Goal: Task Accomplishment & Management: Use online tool/utility

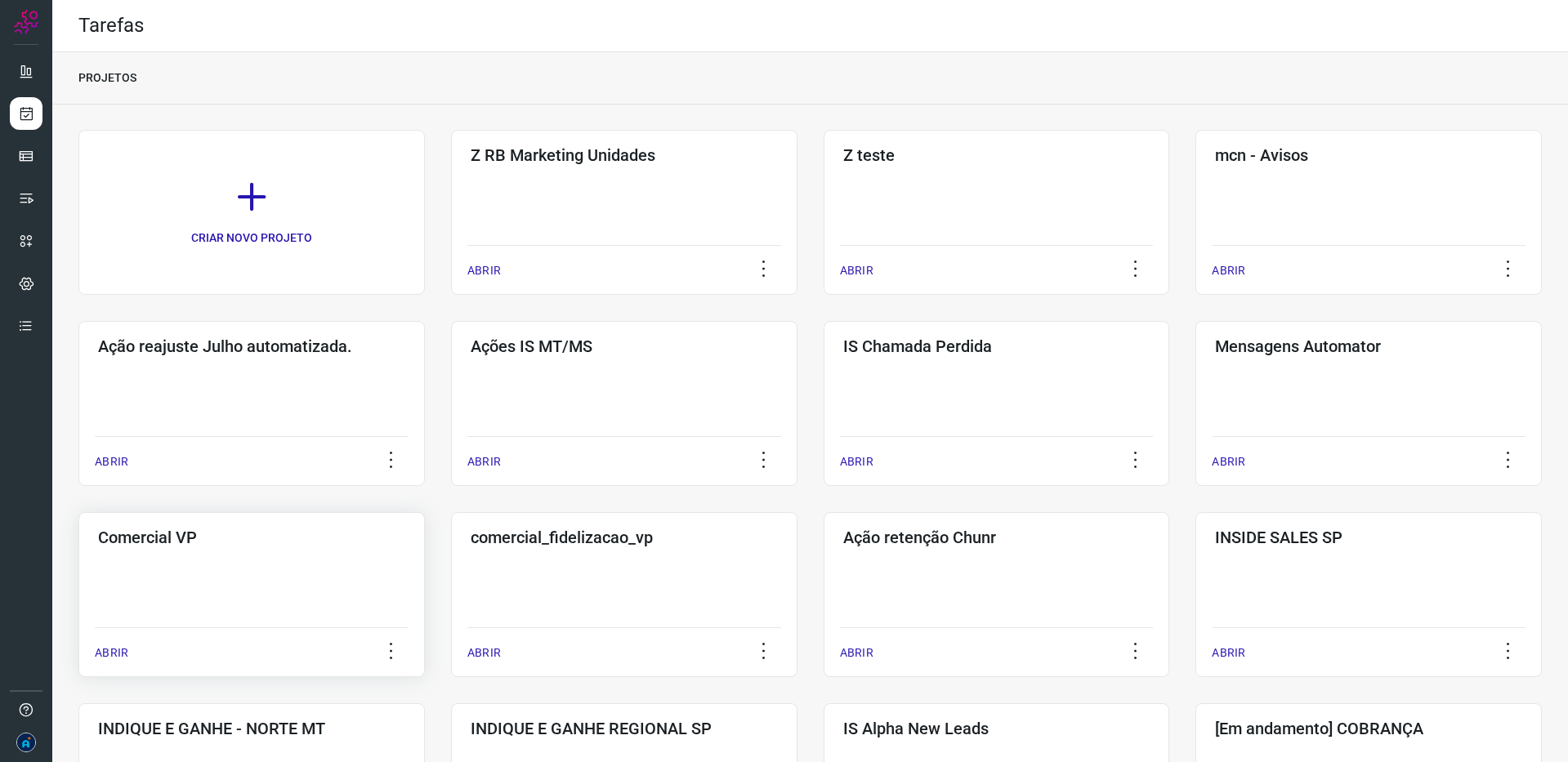
scroll to position [569, 0]
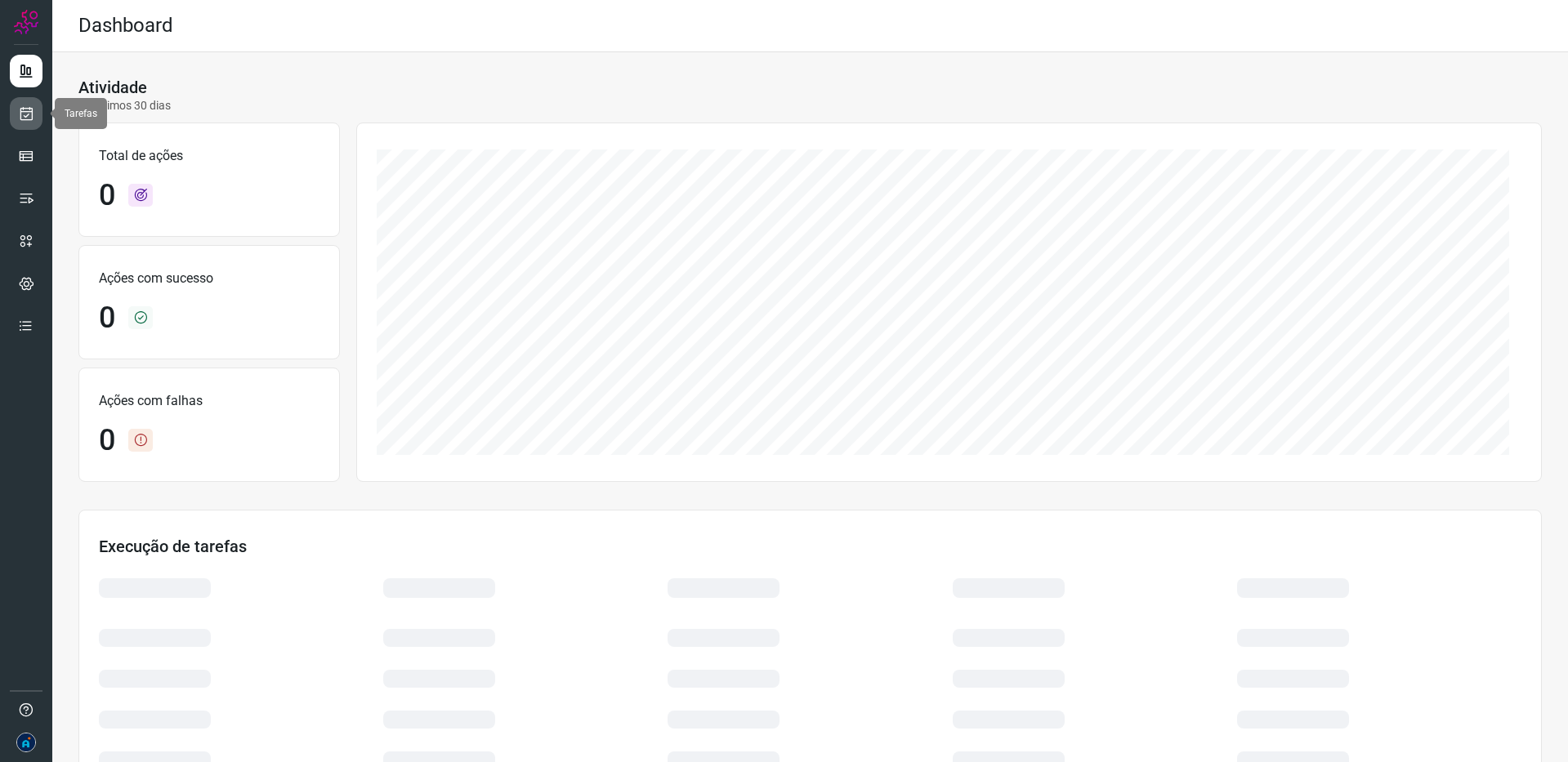
click at [28, 113] on icon at bounding box center [27, 113] width 17 height 16
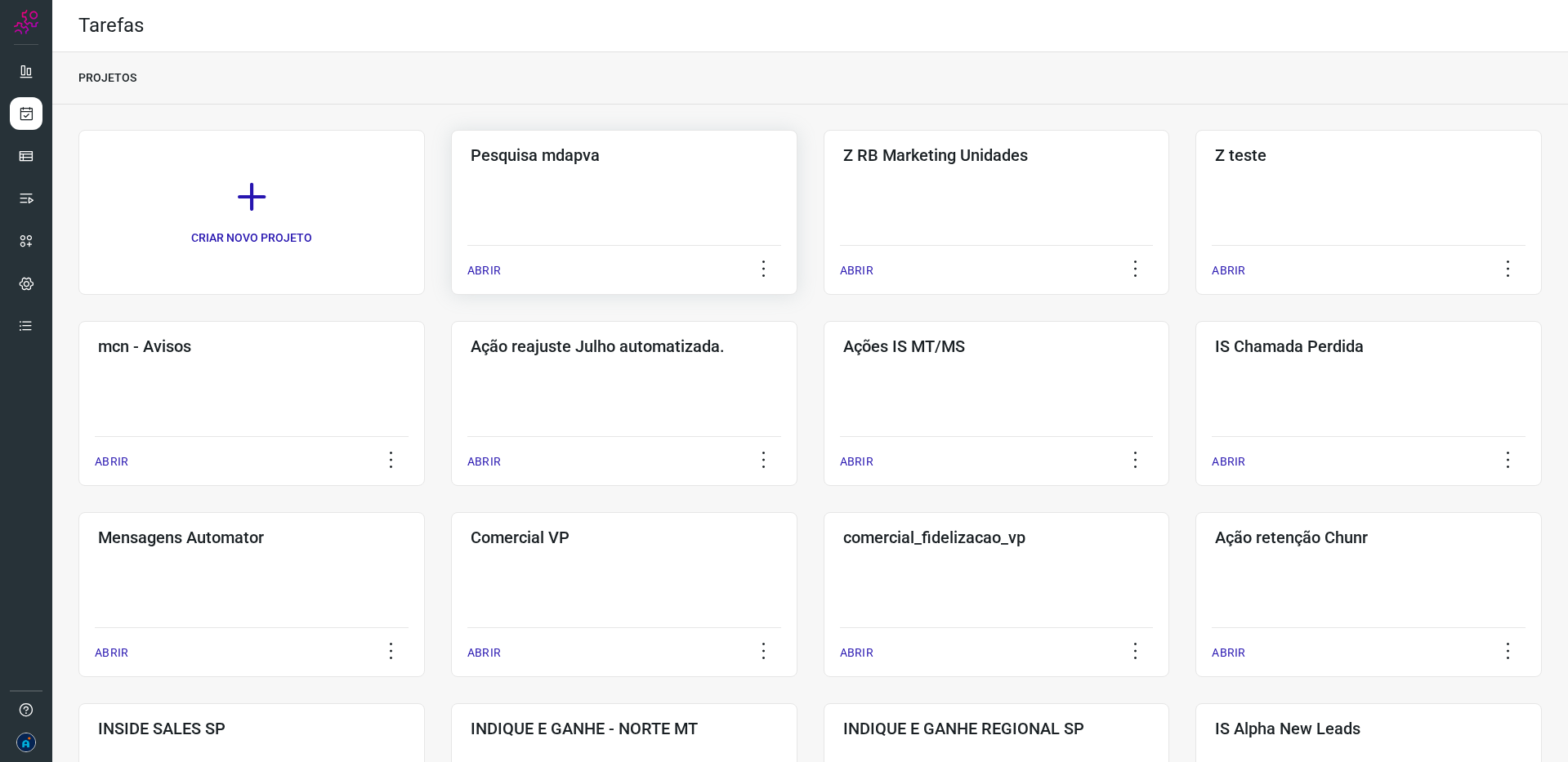
click at [535, 208] on div "Pesquisa mdapva ABRIR" at bounding box center [624, 212] width 346 height 165
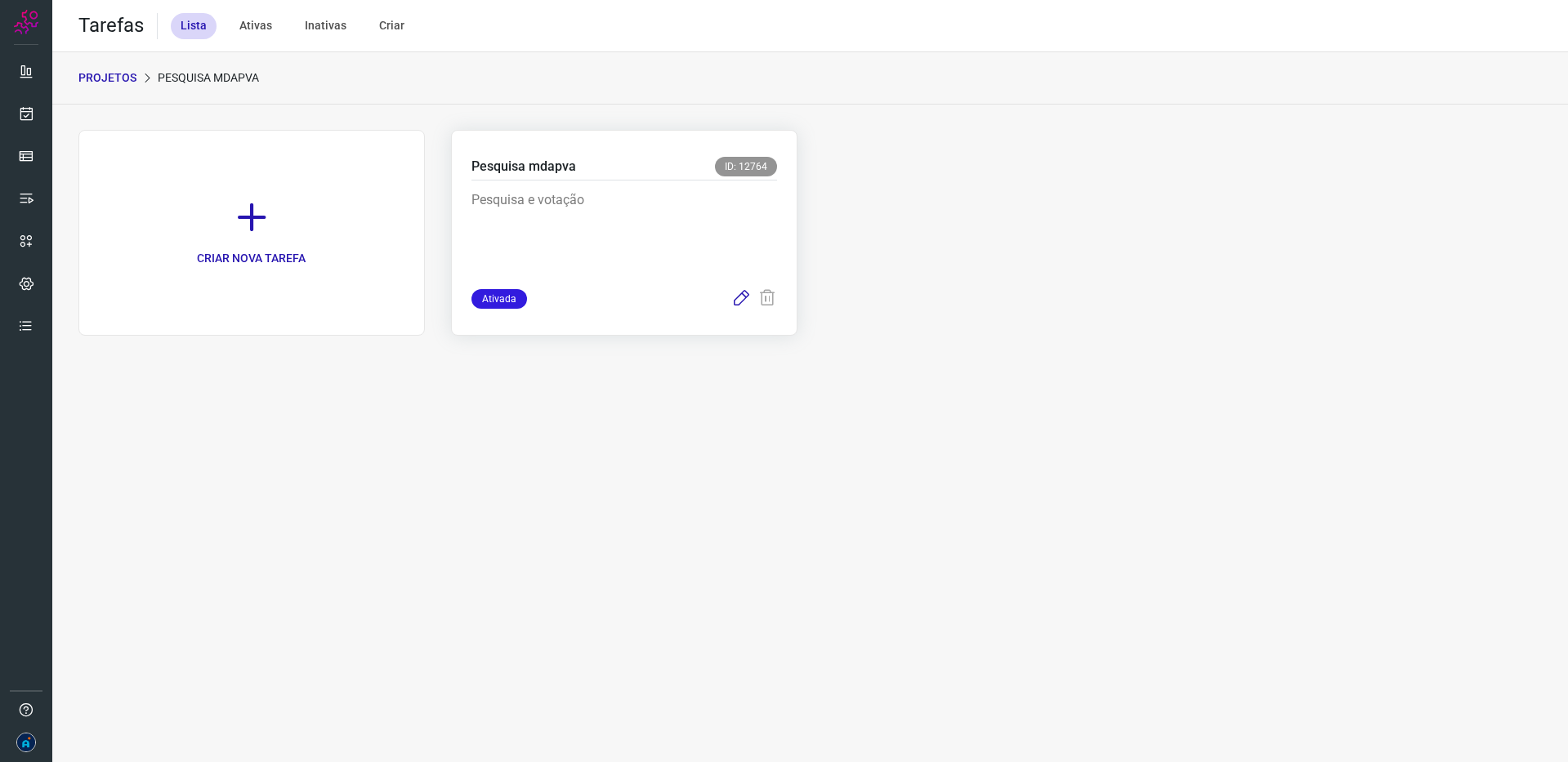
click at [737, 300] on icon at bounding box center [740, 299] width 20 height 20
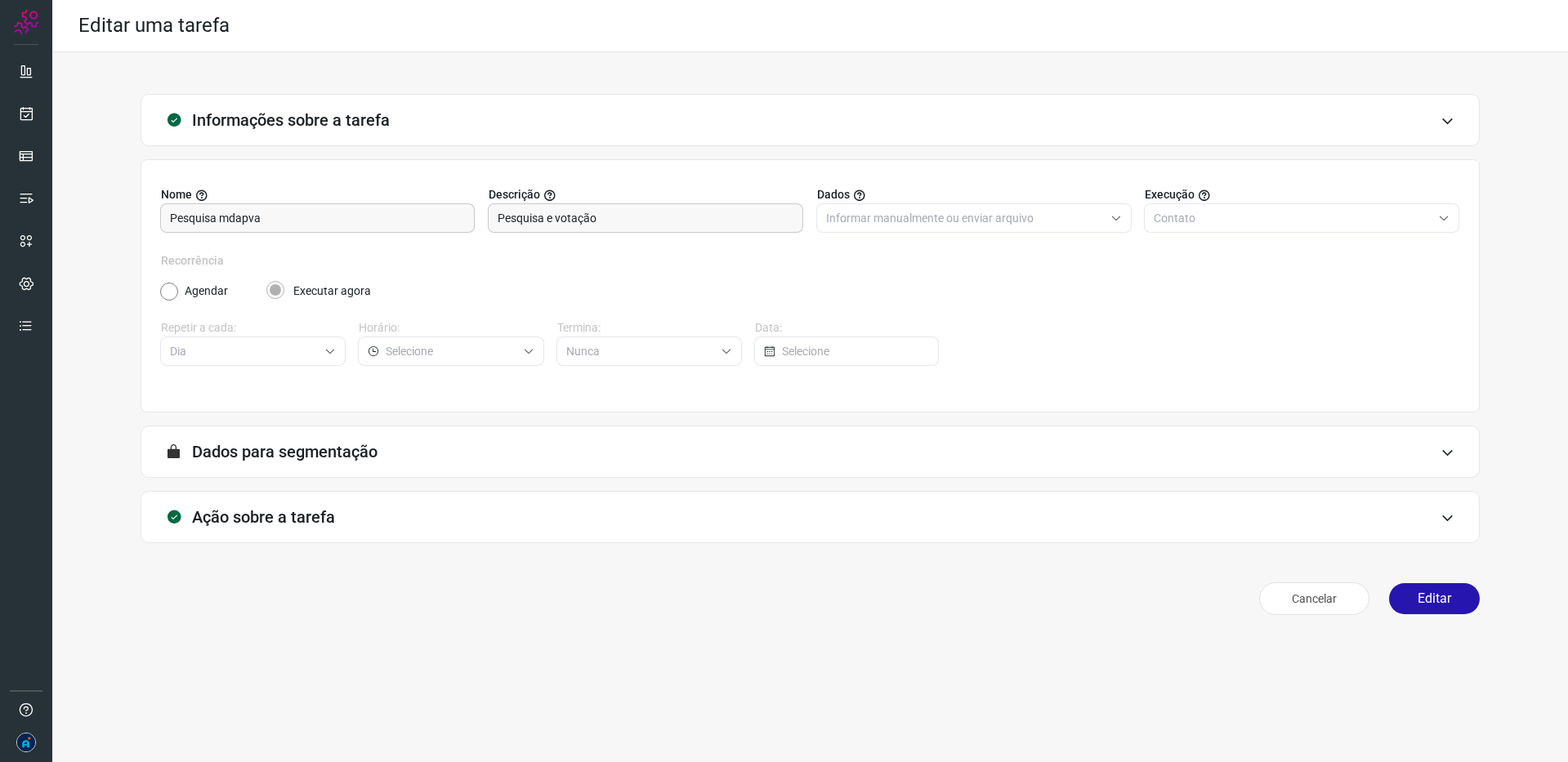
click at [1412, 513] on div "Ação sobre a tarefa" at bounding box center [810, 517] width 1339 height 52
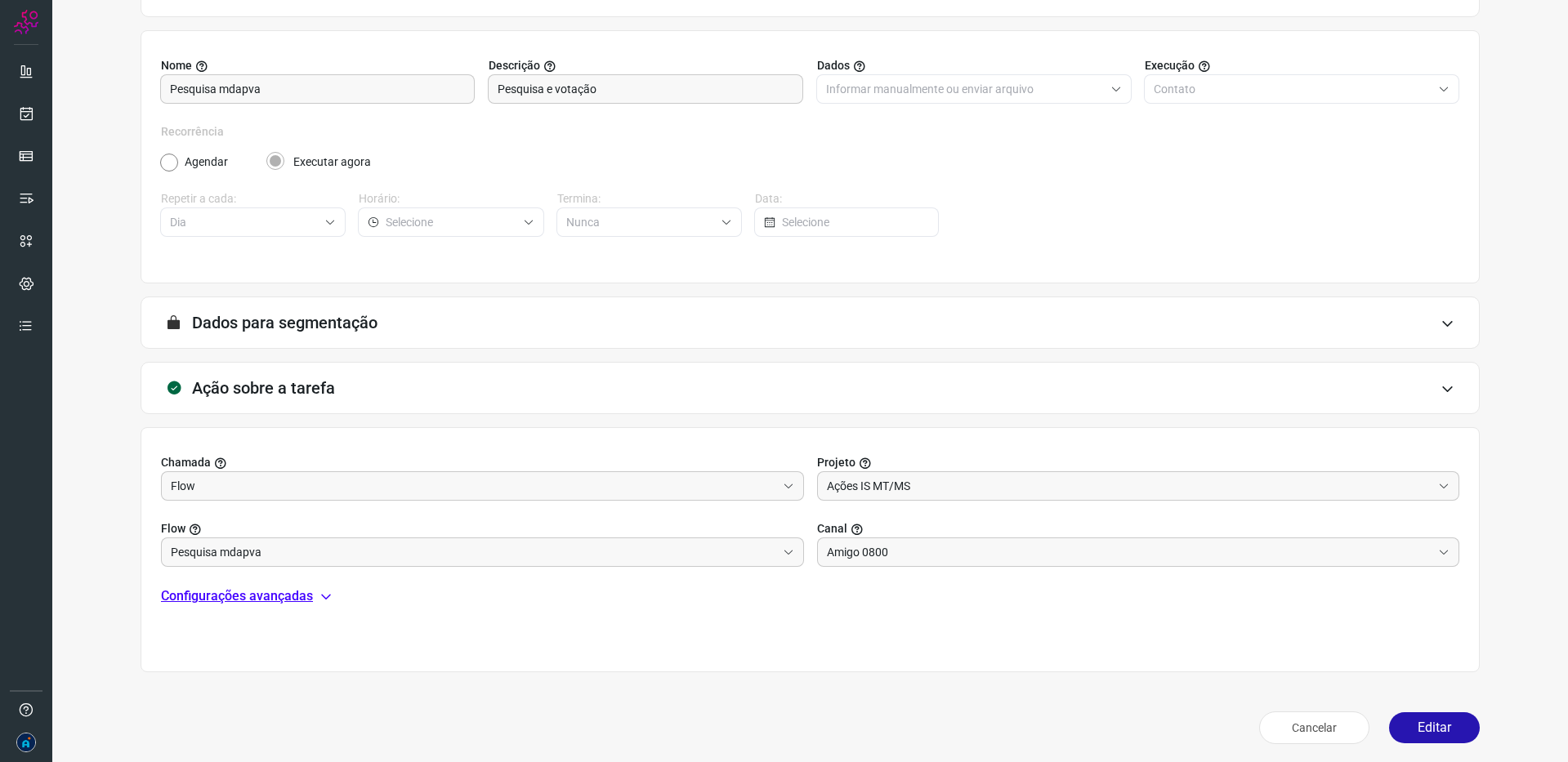
scroll to position [134, 0]
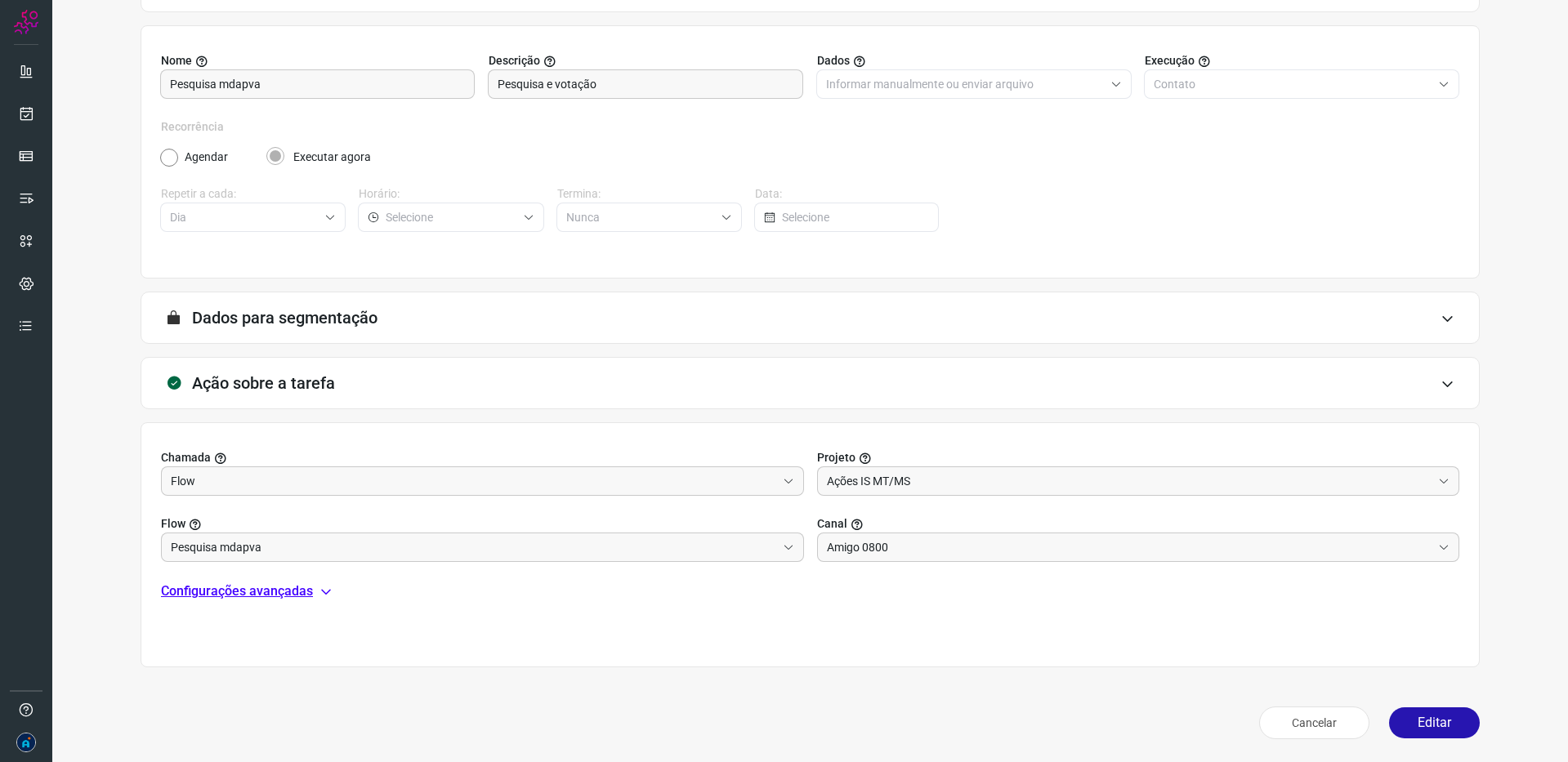
click at [323, 594] on icon at bounding box center [326, 591] width 13 height 13
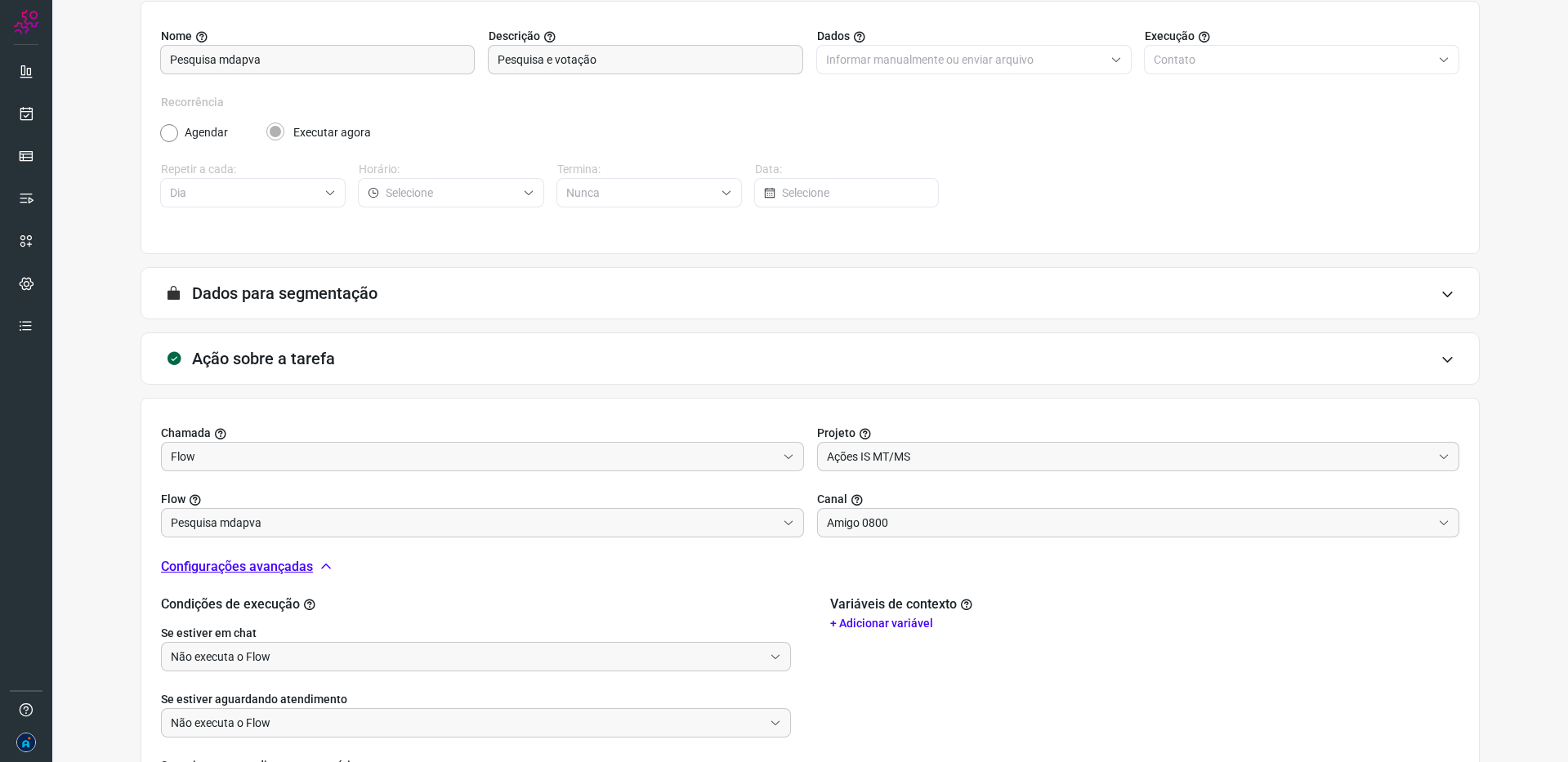
scroll to position [322, 0]
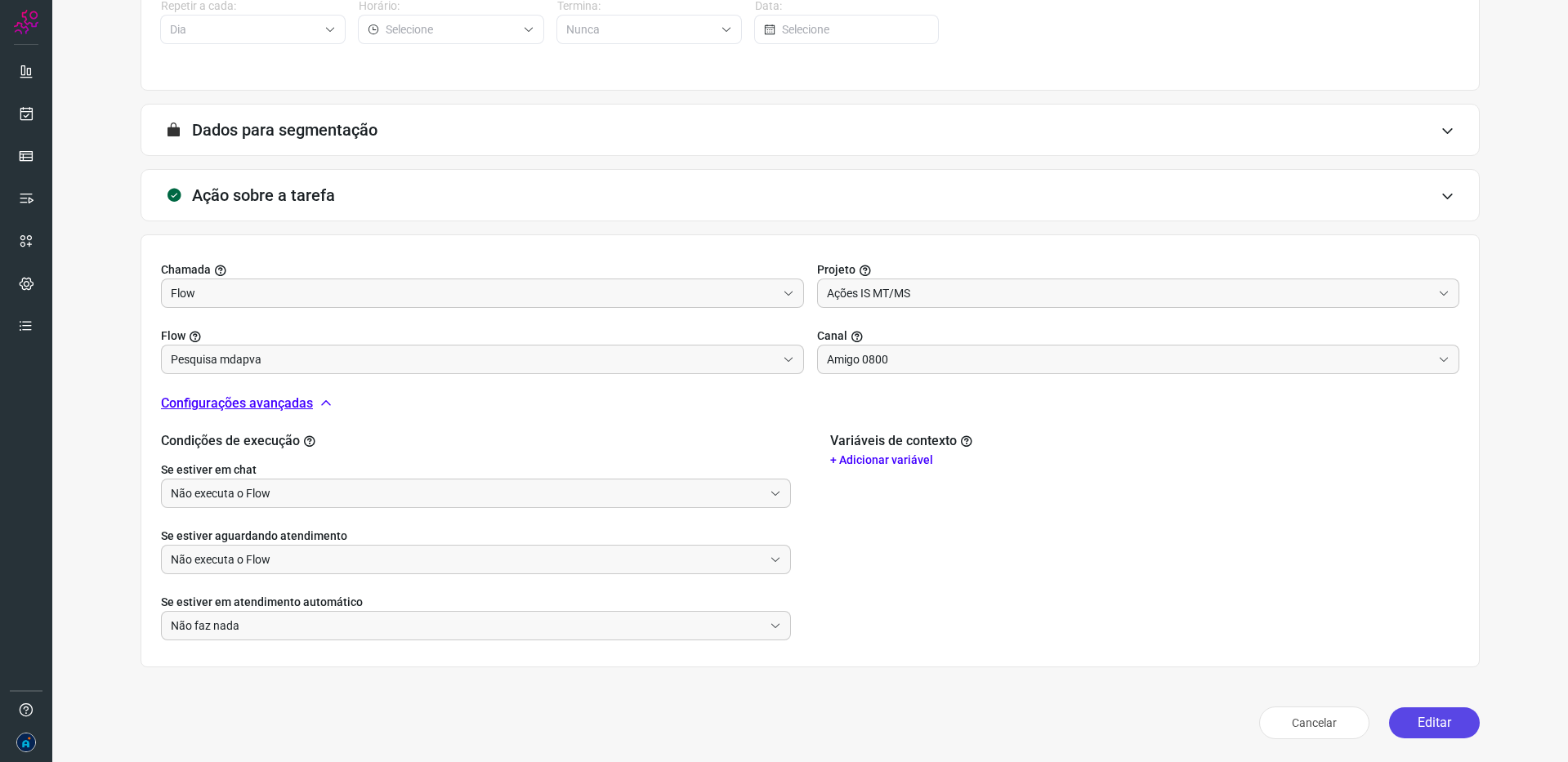
click at [1451, 728] on button "Editar" at bounding box center [1434, 722] width 91 height 31
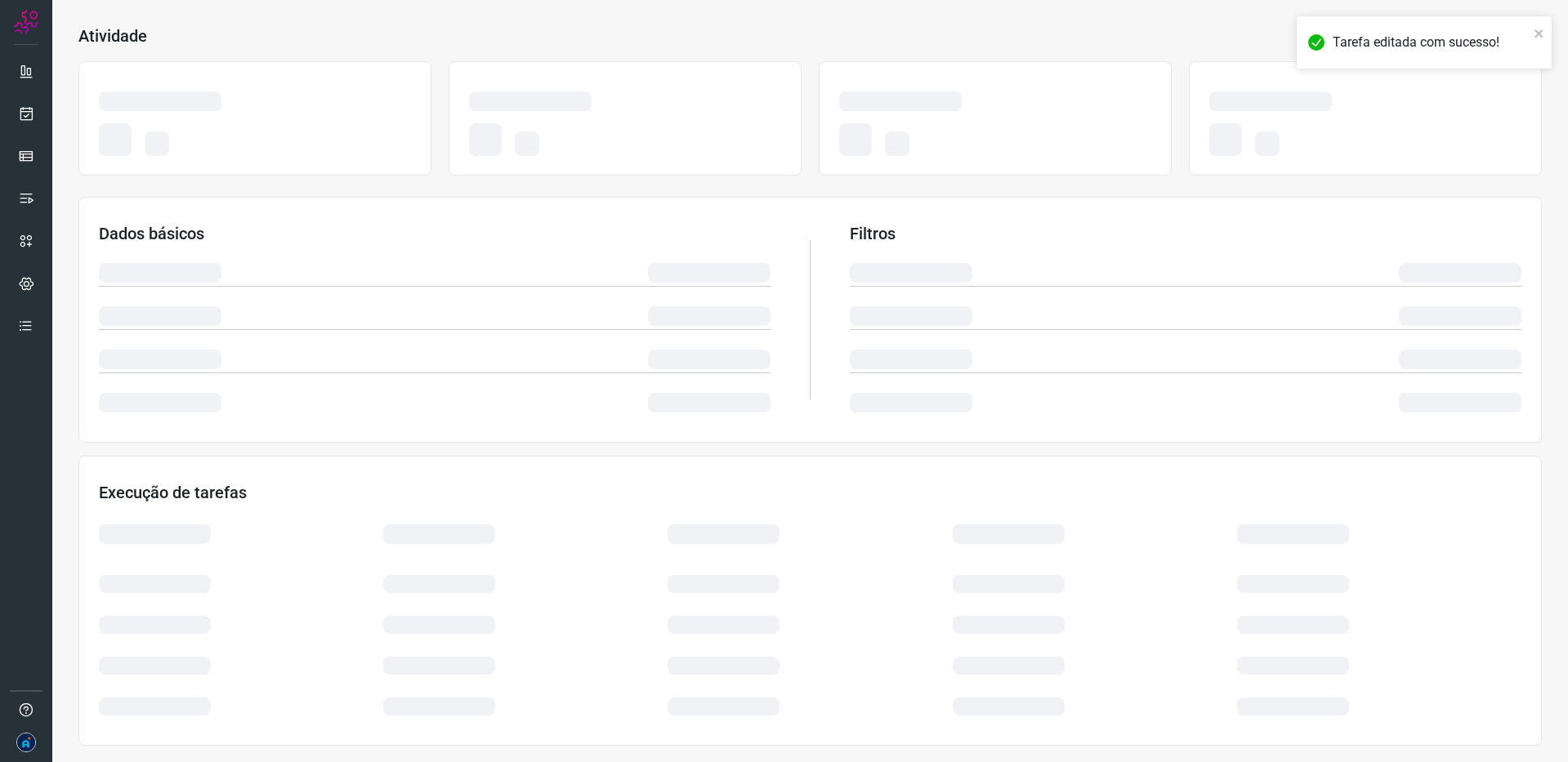
scroll to position [82, 0]
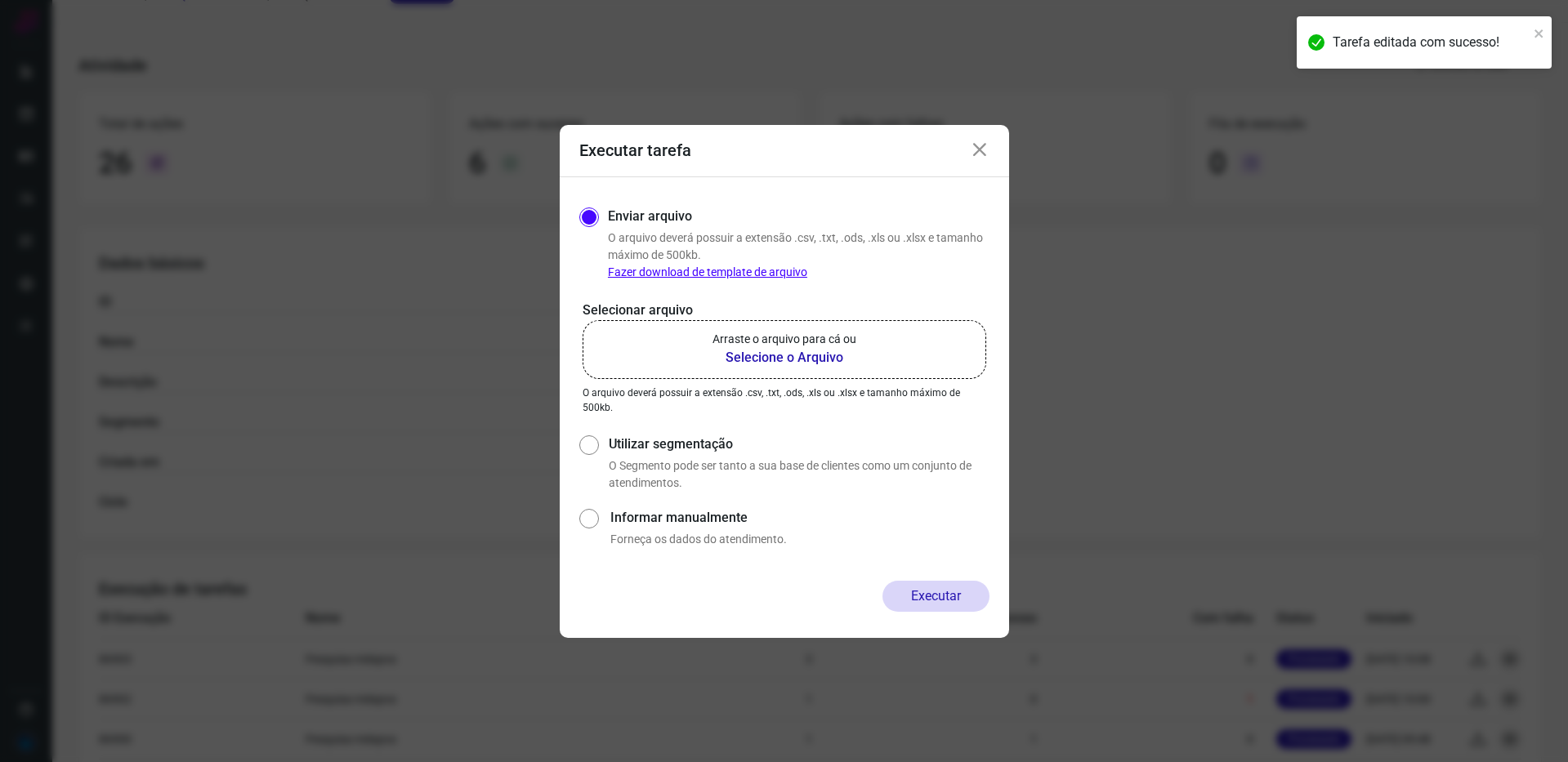
click at [807, 354] on b "Selecione o Arquivo" at bounding box center [784, 357] width 144 height 20
click at [0, 0] on input "Arraste o arquivo para cá ou Selecione o Arquivo" at bounding box center [0, 0] width 0 height 0
click at [771, 362] on b "Selecione o Arquivo" at bounding box center [784, 357] width 144 height 20
click at [0, 0] on input "Arraste o arquivo para cá ou Selecione o Arquivo" at bounding box center [0, 0] width 0 height 0
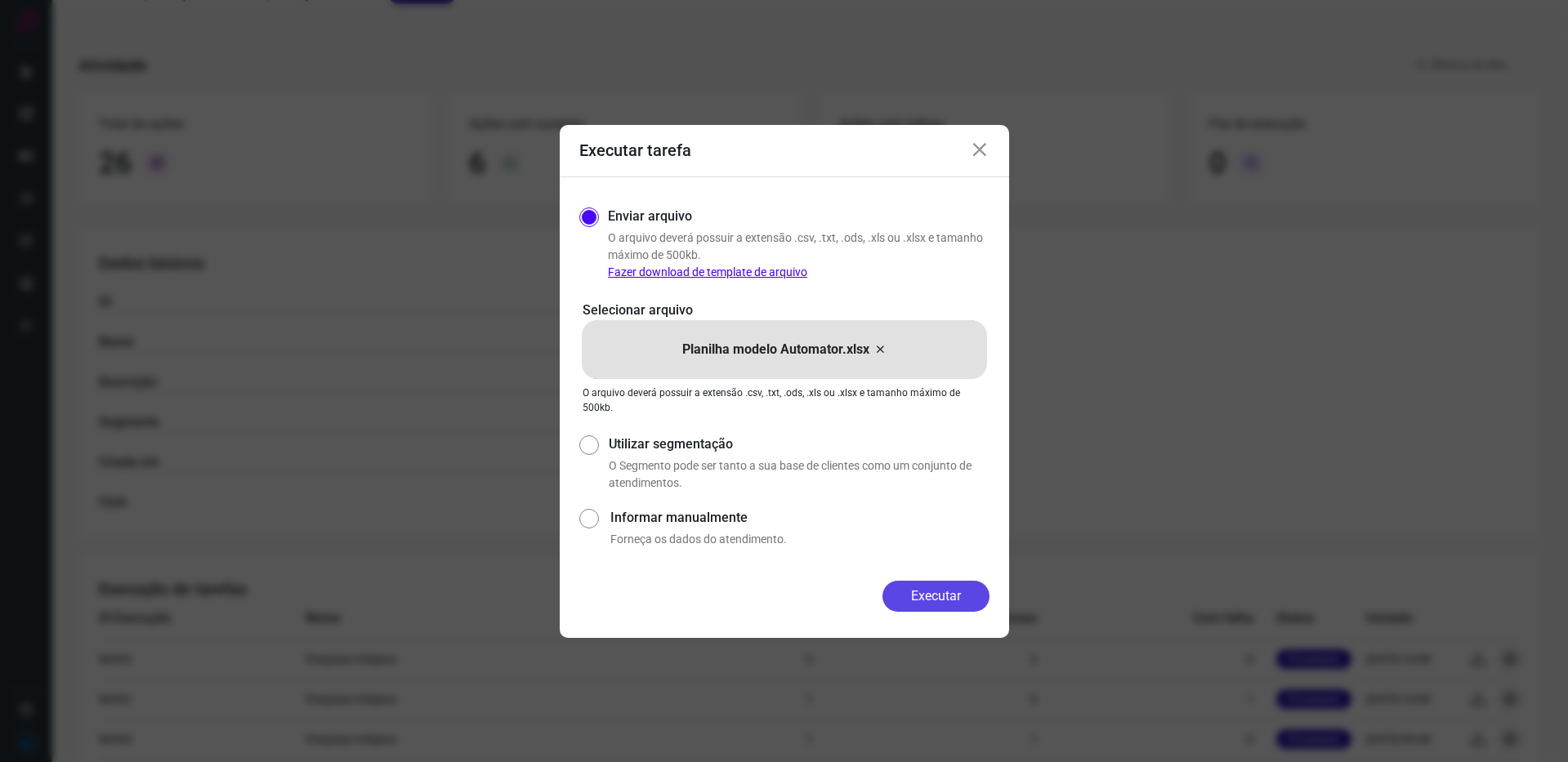
click at [936, 602] on button "Executar" at bounding box center [936, 596] width 107 height 31
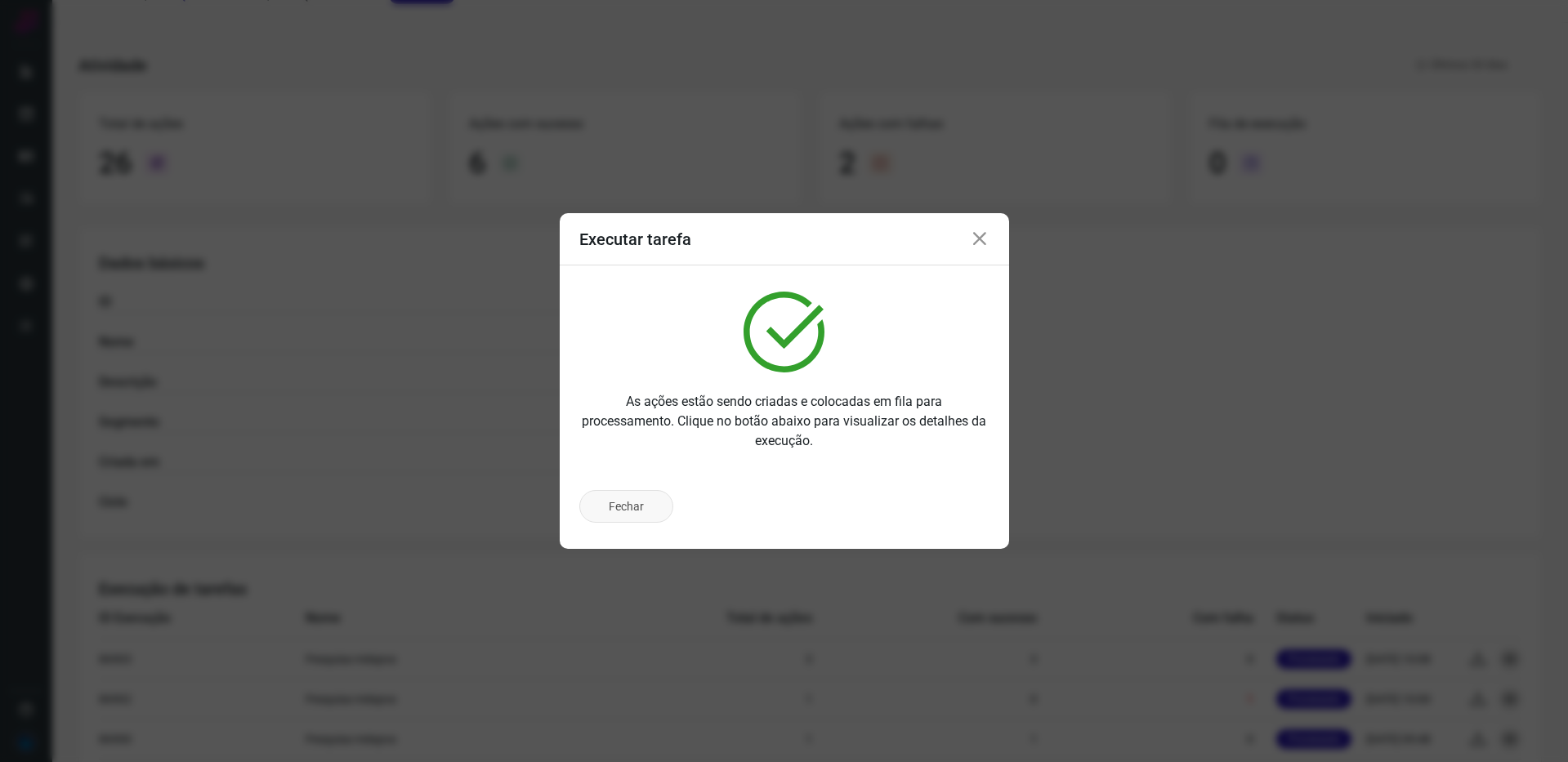
click at [654, 503] on button "Fechar" at bounding box center [626, 506] width 94 height 32
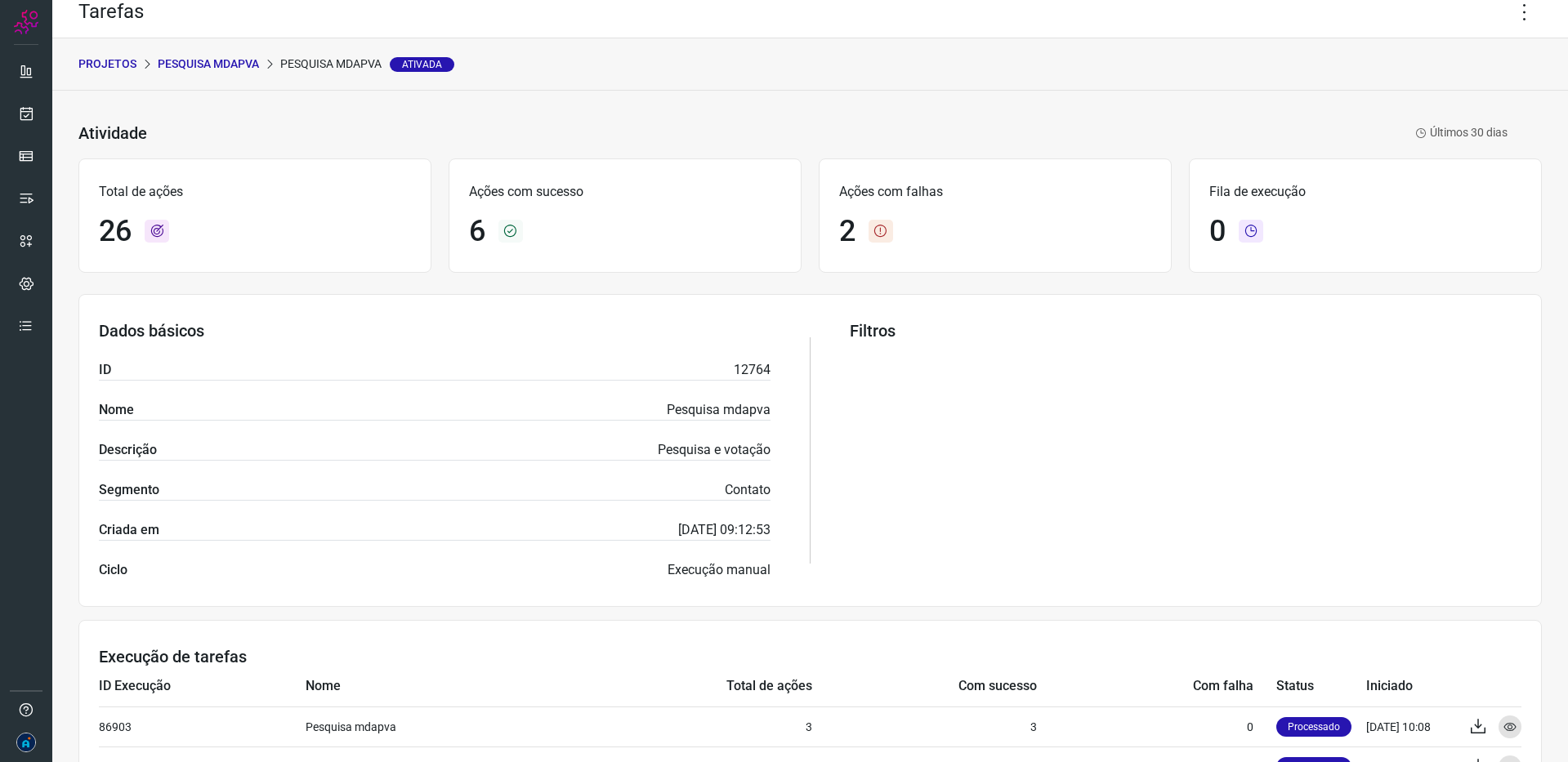
scroll to position [0, 0]
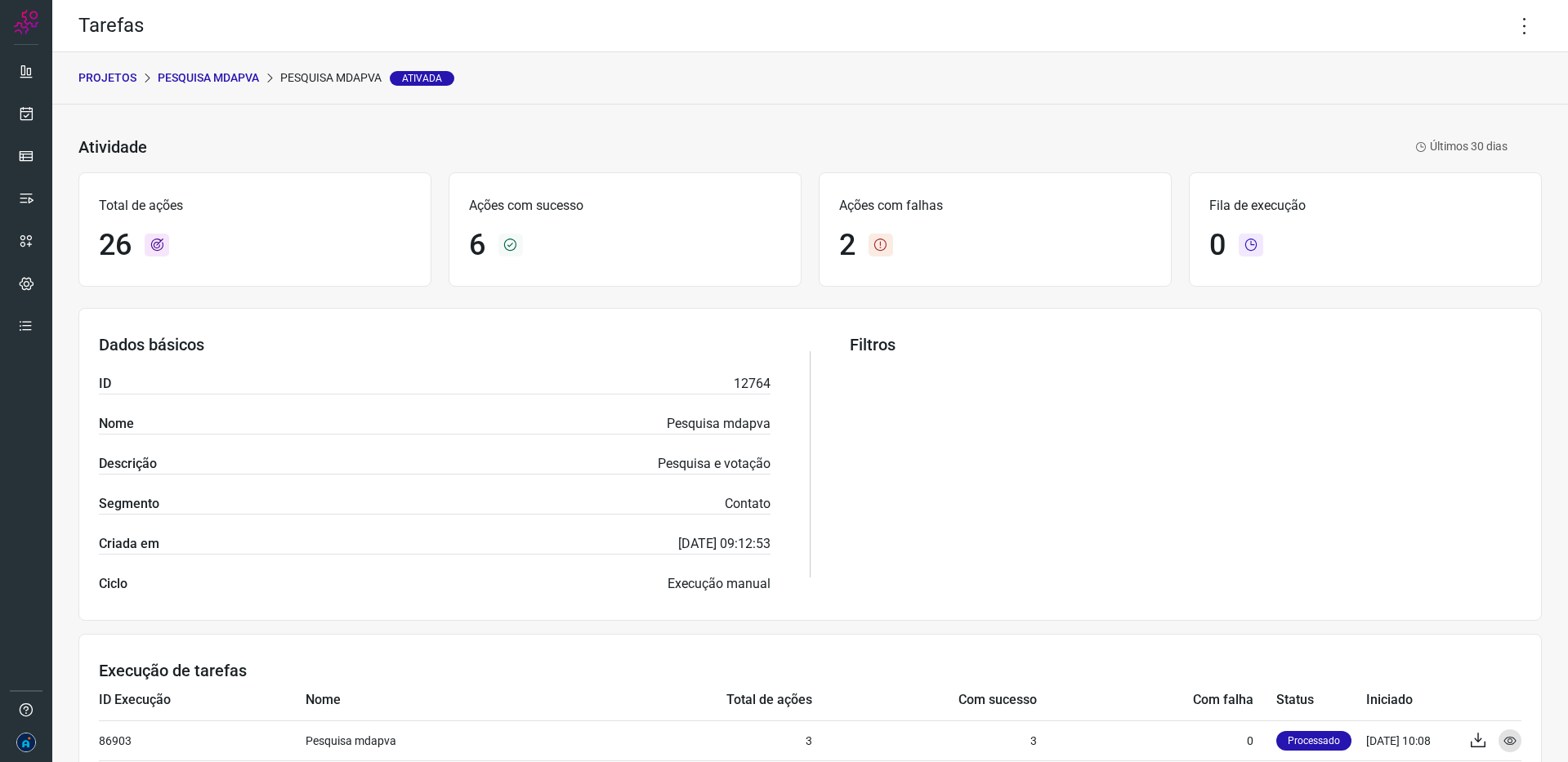
click at [761, 124] on div "Atividade Pesquisa mdapva Ativada Últimos 30 dias Total de ações 26 Ações com s…" at bounding box center [810, 613] width 1516 height 1019
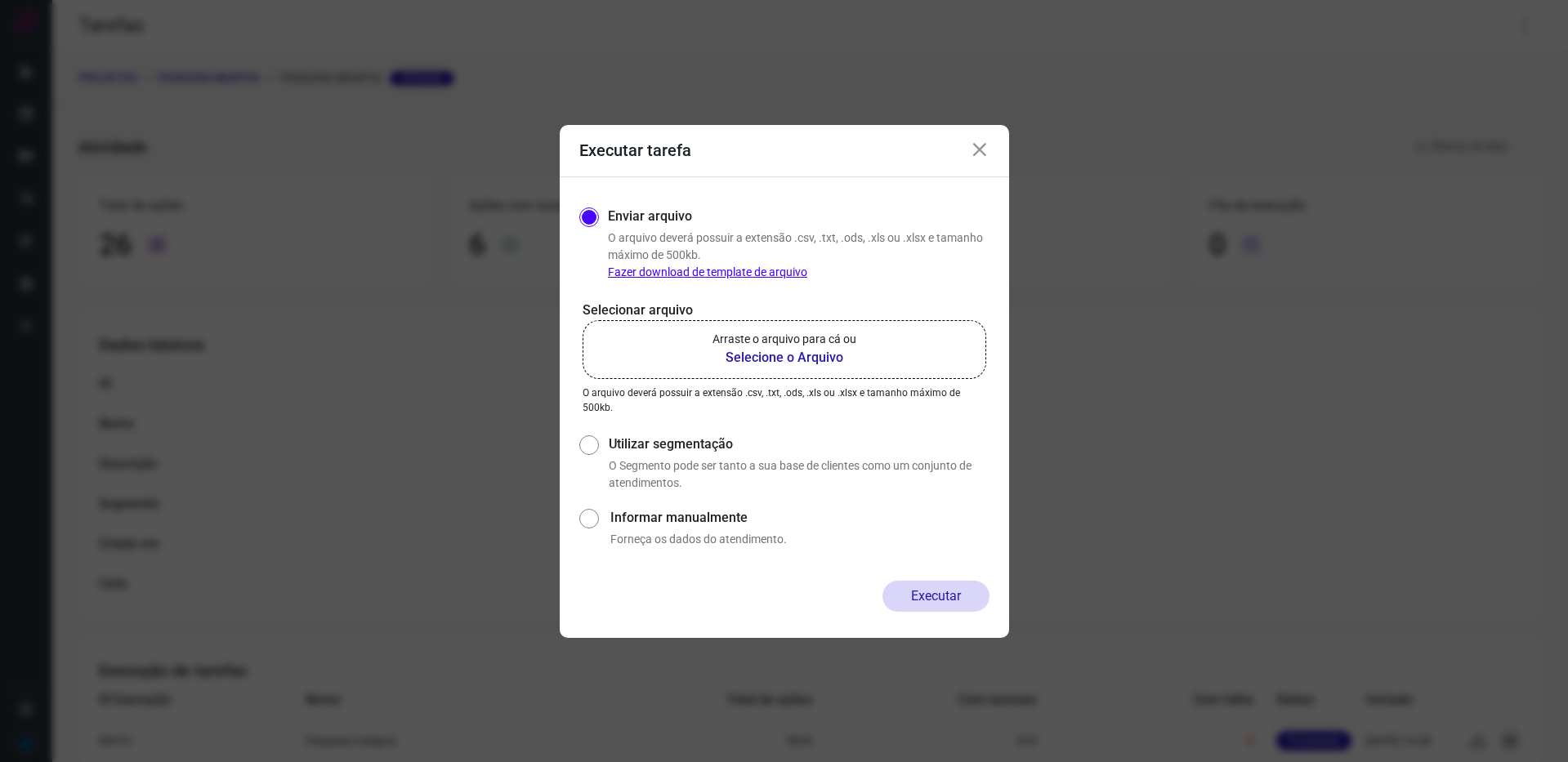
drag, startPoint x: 983, startPoint y: 151, endPoint x: 870, endPoint y: 175, distance: 115.5
click at [984, 150] on icon at bounding box center [979, 150] width 20 height 20
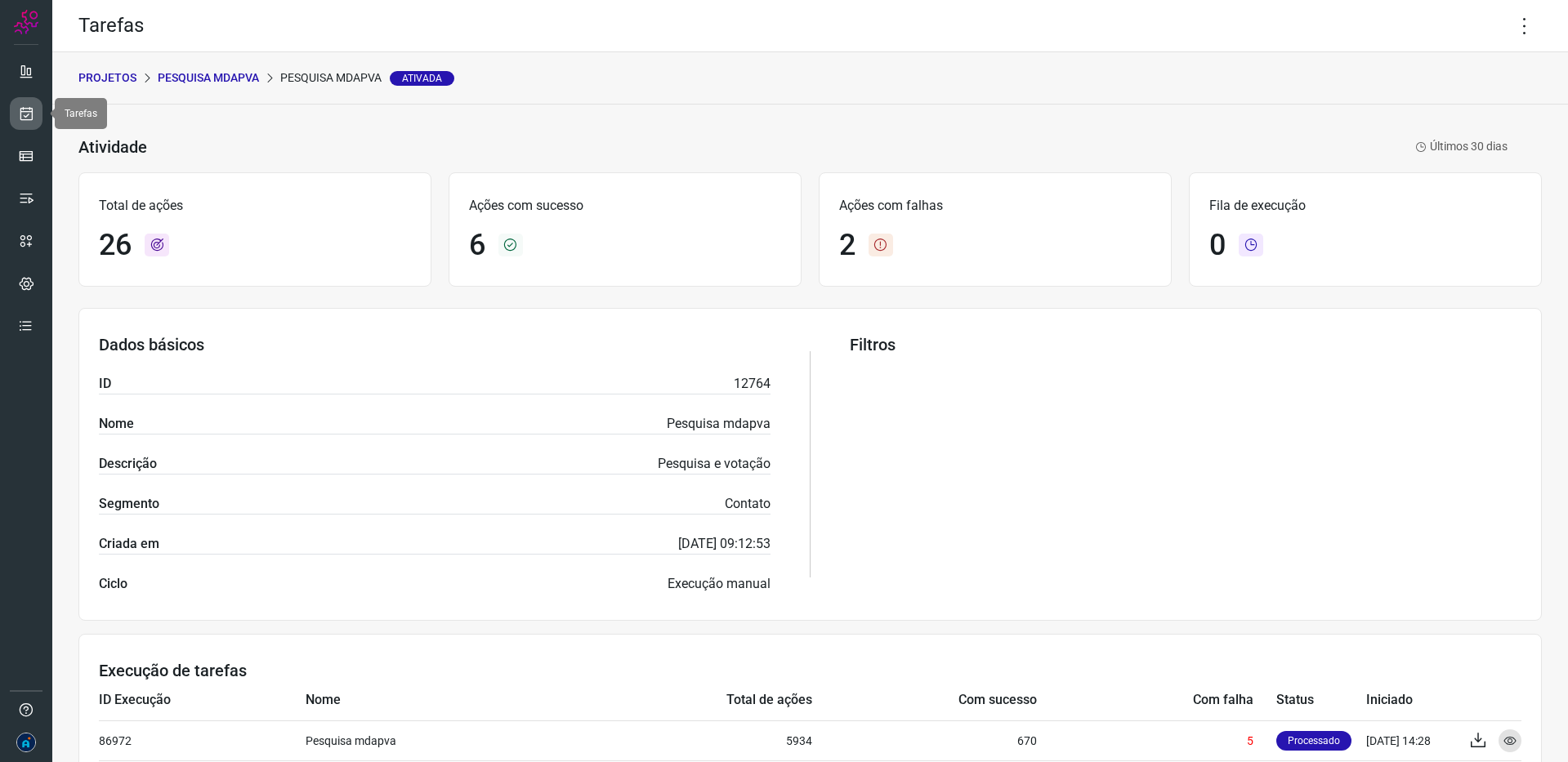
click at [29, 118] on icon at bounding box center [27, 113] width 17 height 16
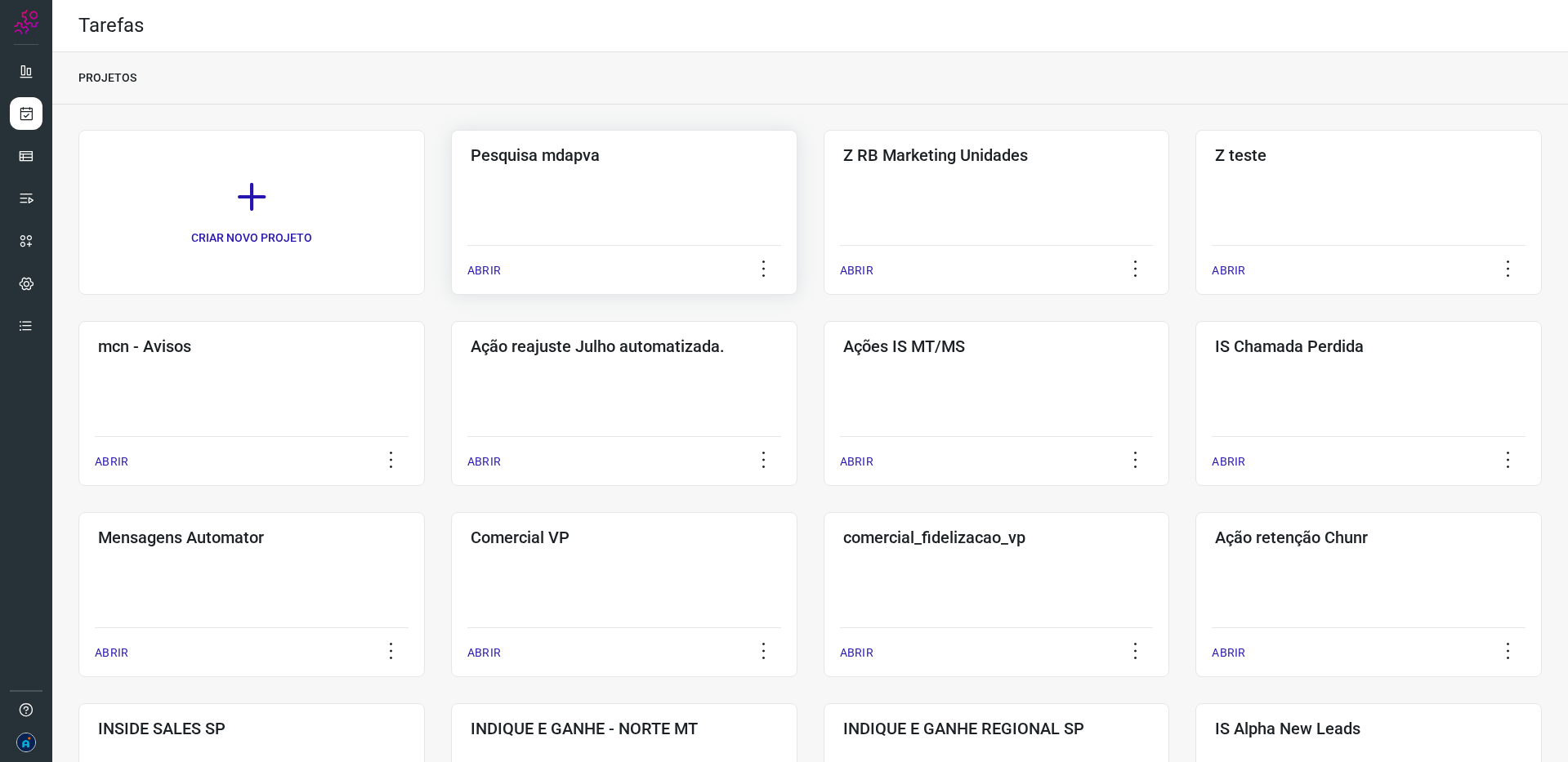
click at [505, 209] on div "Pesquisa mdapva ABRIR" at bounding box center [624, 212] width 346 height 165
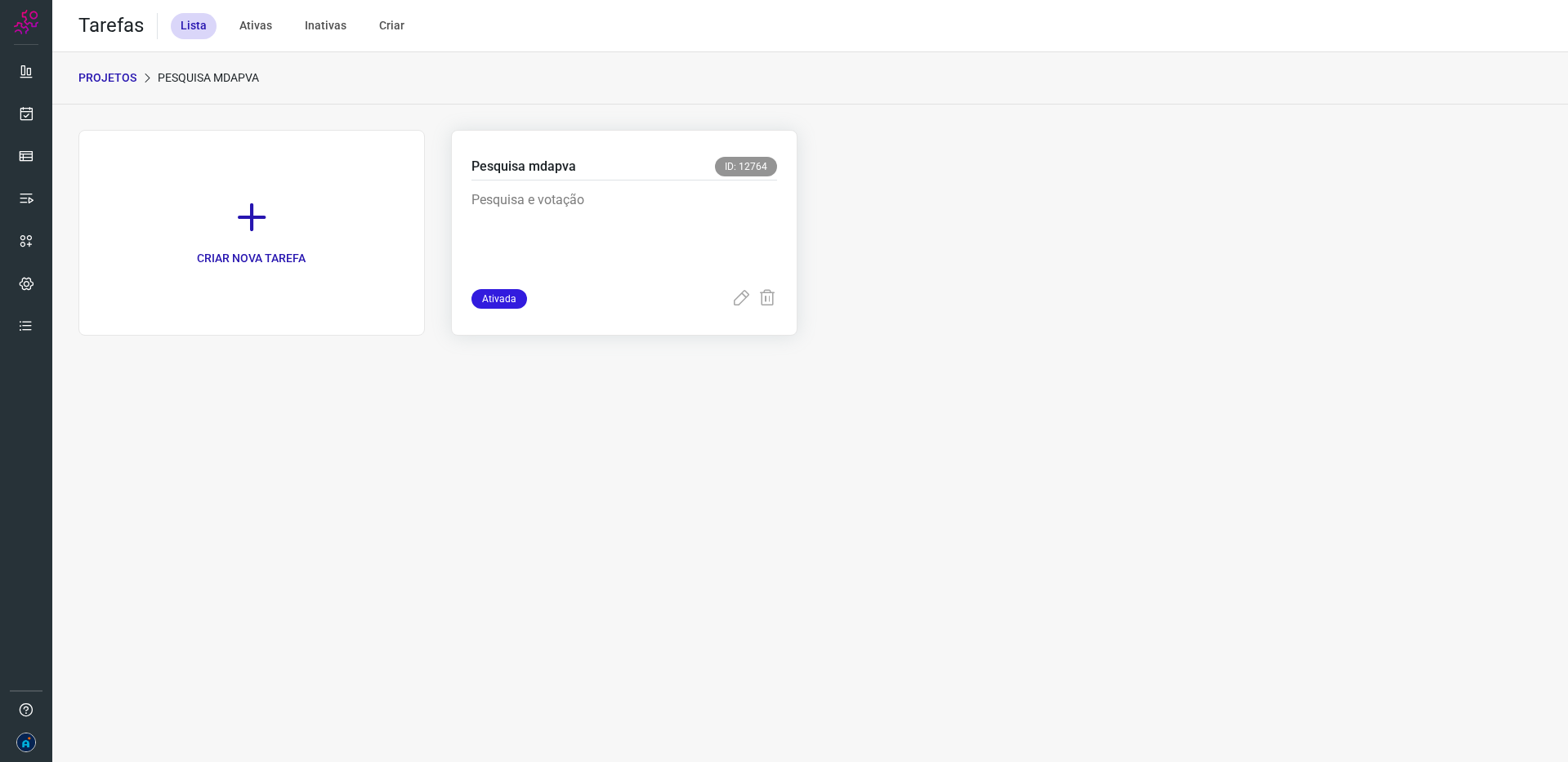
click at [611, 235] on p "Pesquisa e votação" at bounding box center [593, 231] width 246 height 82
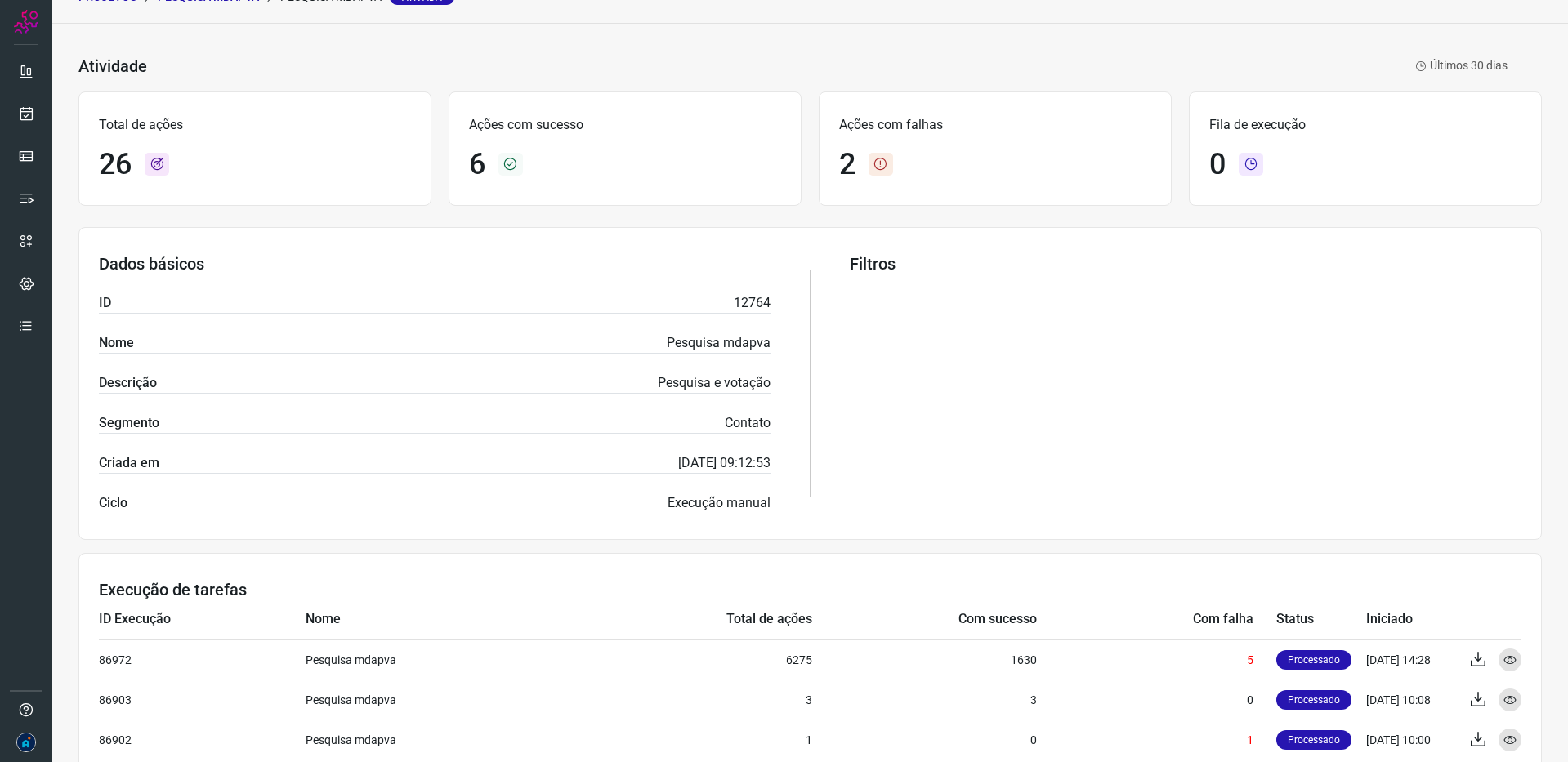
scroll to position [82, 0]
